Goal: Task Accomplishment & Management: Use online tool/utility

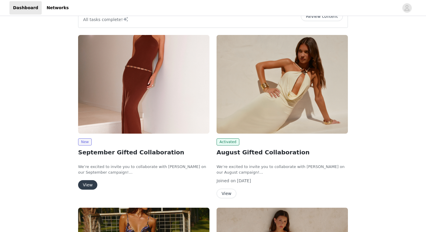
scroll to position [18, 0]
click at [225, 194] on button "View" at bounding box center [227, 192] width 20 height 9
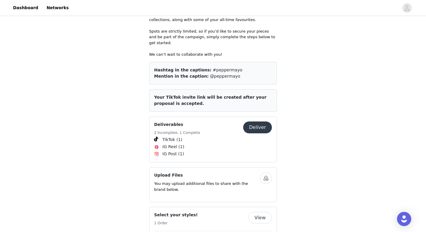
scroll to position [188, 0]
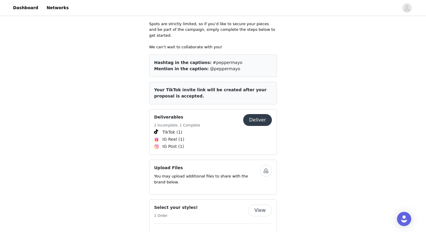
click at [257, 114] on button "Deliver" at bounding box center [257, 120] width 29 height 12
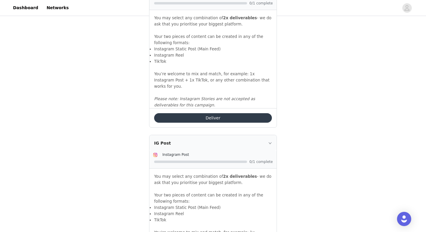
scroll to position [667, 0]
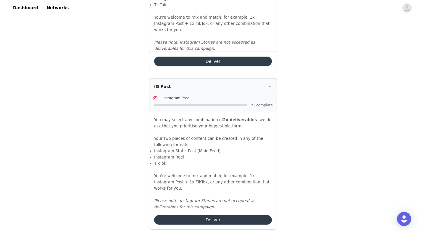
click at [209, 215] on button "Deliver" at bounding box center [213, 219] width 118 height 9
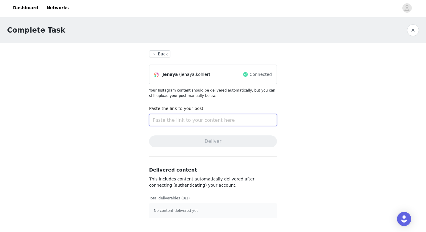
click at [170, 115] on input "text" at bounding box center [213, 120] width 128 height 12
paste input "[URL][DOMAIN_NAME]"
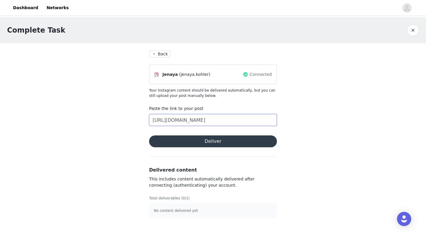
scroll to position [0, 102]
type input "[URL][DOMAIN_NAME]"
click at [179, 141] on button "Deliver" at bounding box center [213, 141] width 128 height 12
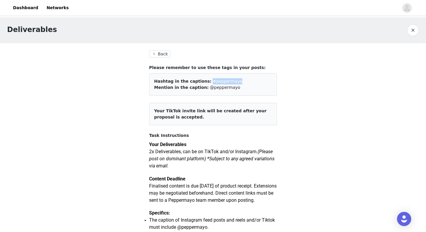
drag, startPoint x: 231, startPoint y: 81, endPoint x: 204, endPoint y: 83, distance: 27.5
click at [204, 83] on div "Hashtag in the captions: #peppermayo" at bounding box center [213, 81] width 118 height 6
copy span "#peppermayo"
click at [156, 56] on button "Back" at bounding box center [159, 53] width 21 height 7
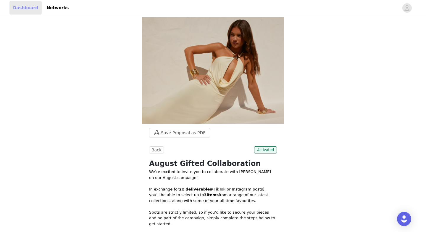
click at [24, 6] on link "Dashboard" at bounding box center [25, 7] width 32 height 13
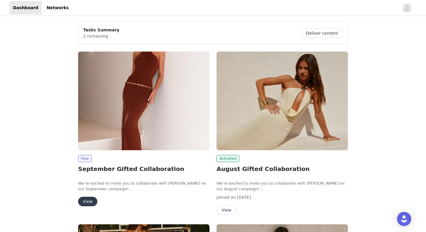
click at [83, 203] on button "View" at bounding box center [87, 200] width 19 height 9
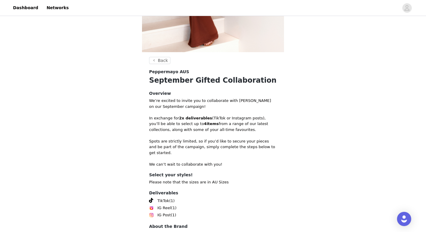
scroll to position [181, 0]
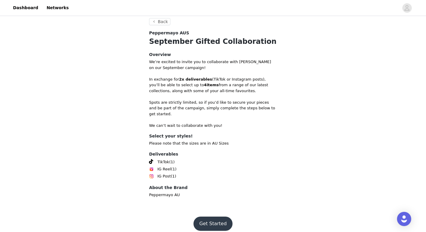
click at [220, 217] on button "Get Started" at bounding box center [212, 223] width 39 height 14
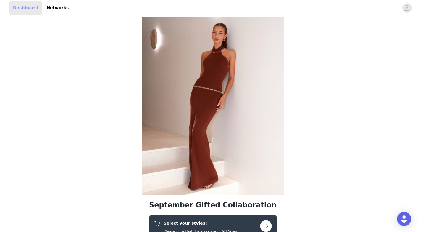
click at [29, 9] on link "Dashboard" at bounding box center [25, 7] width 32 height 13
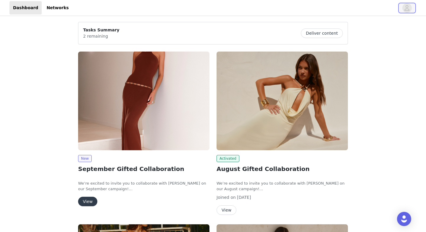
click at [403, 6] on span "button" at bounding box center [406, 7] width 9 height 9
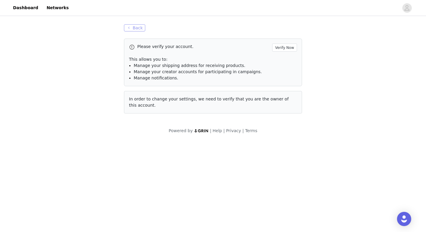
click at [129, 30] on button "Back" at bounding box center [134, 27] width 21 height 7
click at [134, 25] on button "Back" at bounding box center [134, 27] width 21 height 7
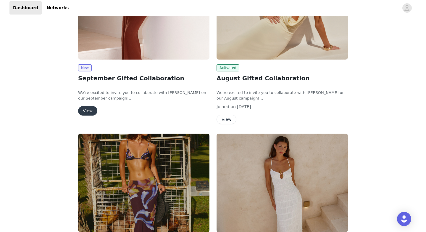
scroll to position [185, 0]
